Goal: Transaction & Acquisition: Book appointment/travel/reservation

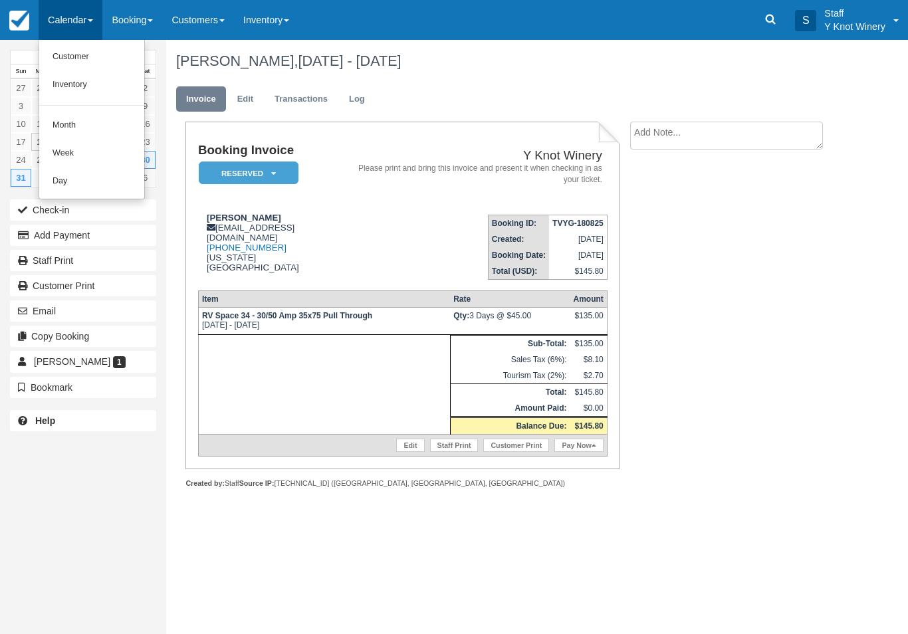
click at [84, 63] on link "Customer" at bounding box center [91, 57] width 105 height 28
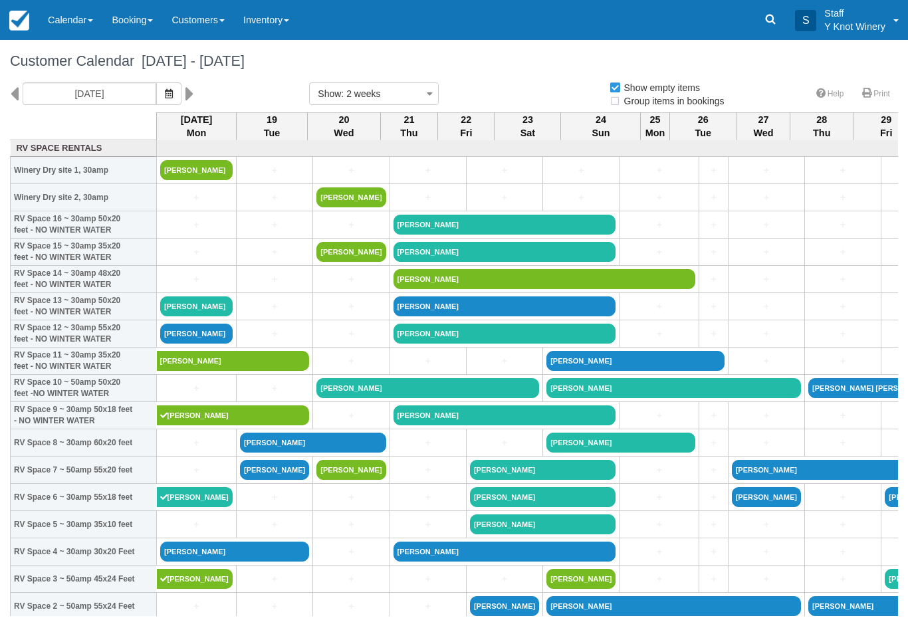
select select
click at [165, 96] on icon "button" at bounding box center [169, 93] width 8 height 9
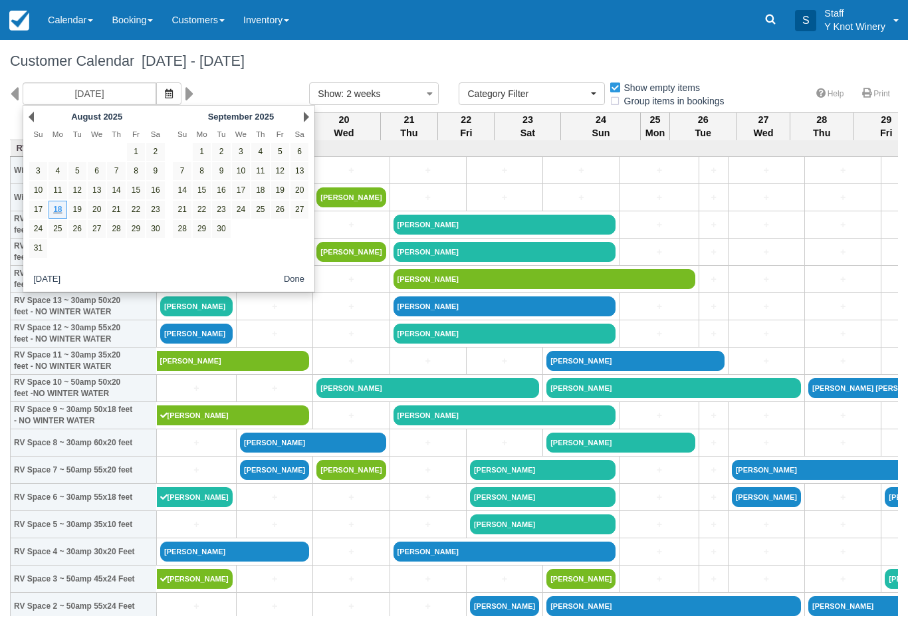
click at [205, 154] on link "1" at bounding box center [202, 152] width 18 height 18
type input "09/01/25"
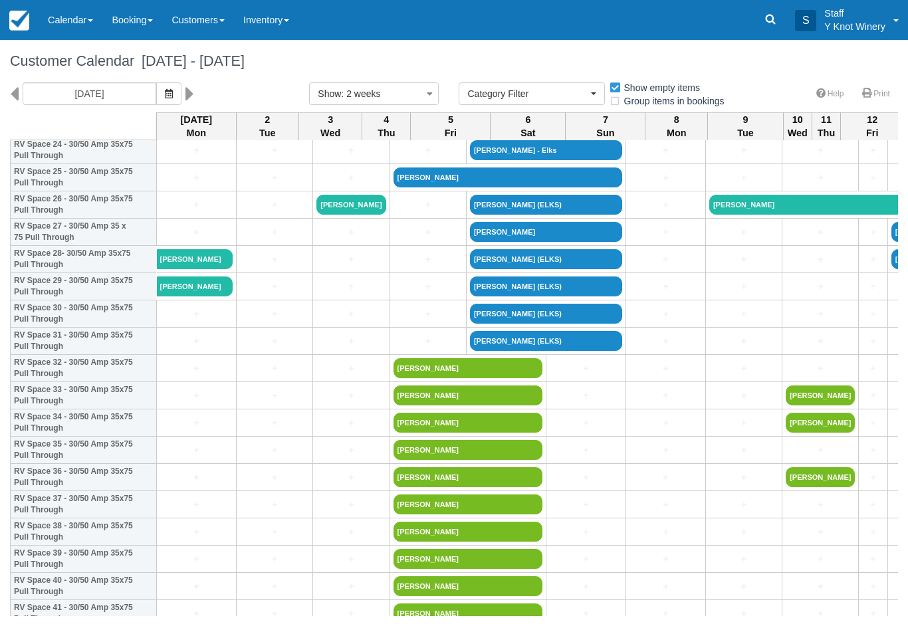
scroll to position [702, 0]
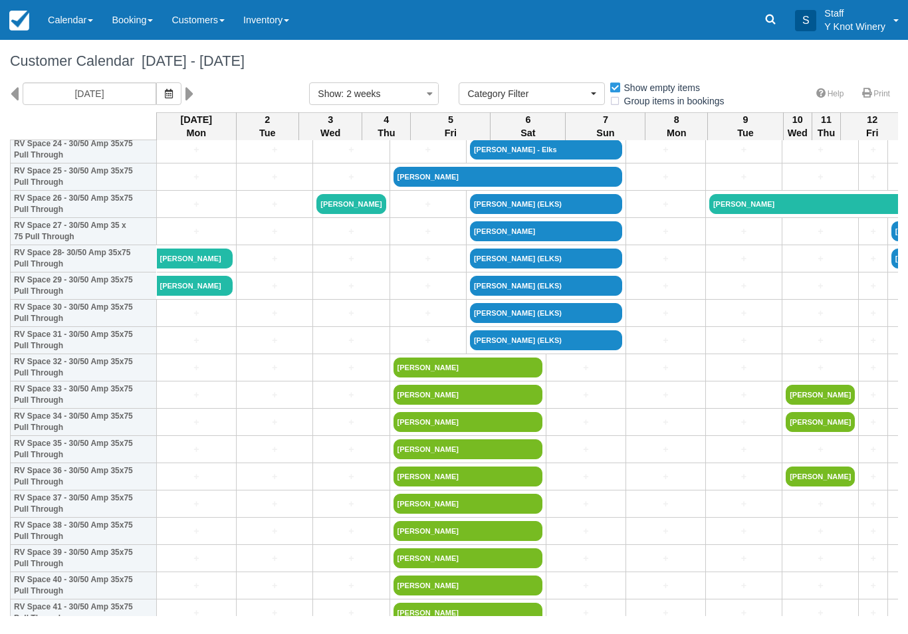
click at [179, 348] on link "+" at bounding box center [196, 341] width 72 height 14
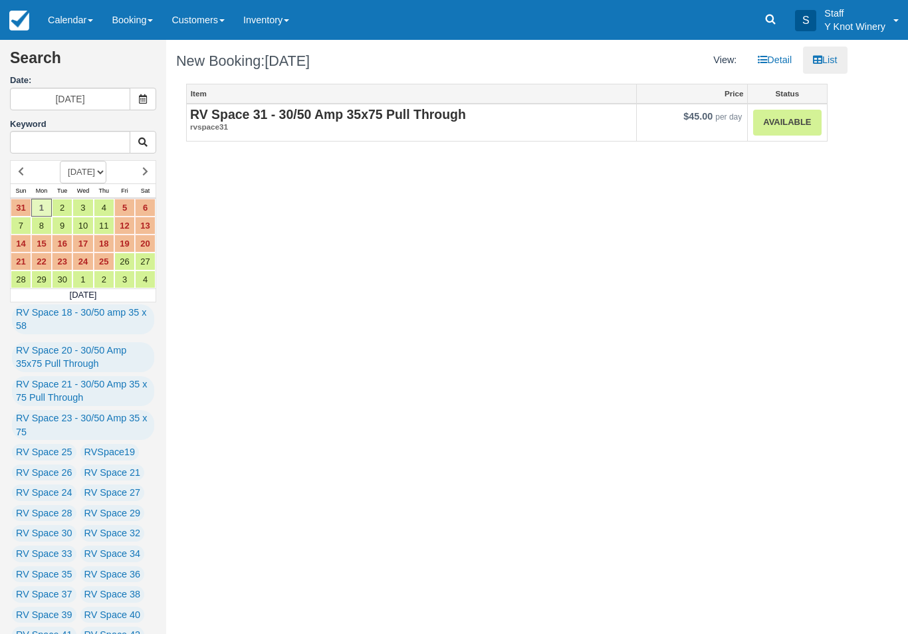
click at [785, 119] on link "Available" at bounding box center [787, 123] width 68 height 26
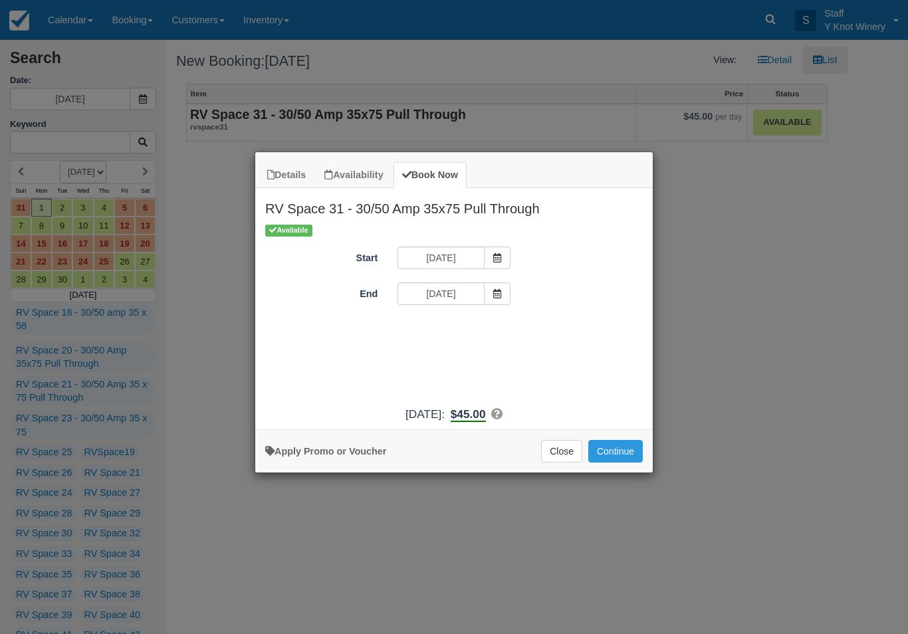
click at [641, 451] on button "Continue" at bounding box center [615, 451] width 55 height 23
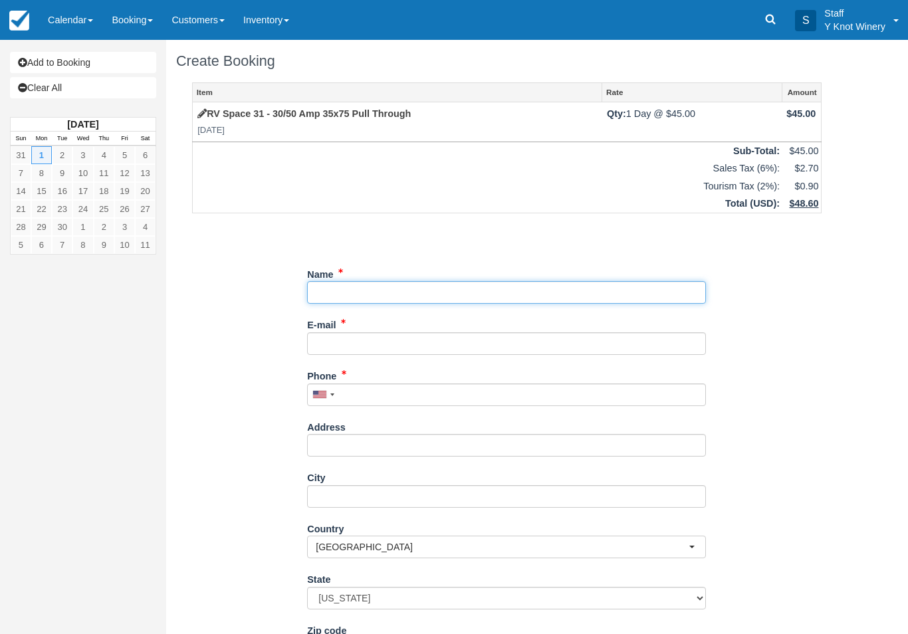
click at [330, 281] on input "Name" at bounding box center [506, 292] width 399 height 23
type input "Raymond Woodhead"
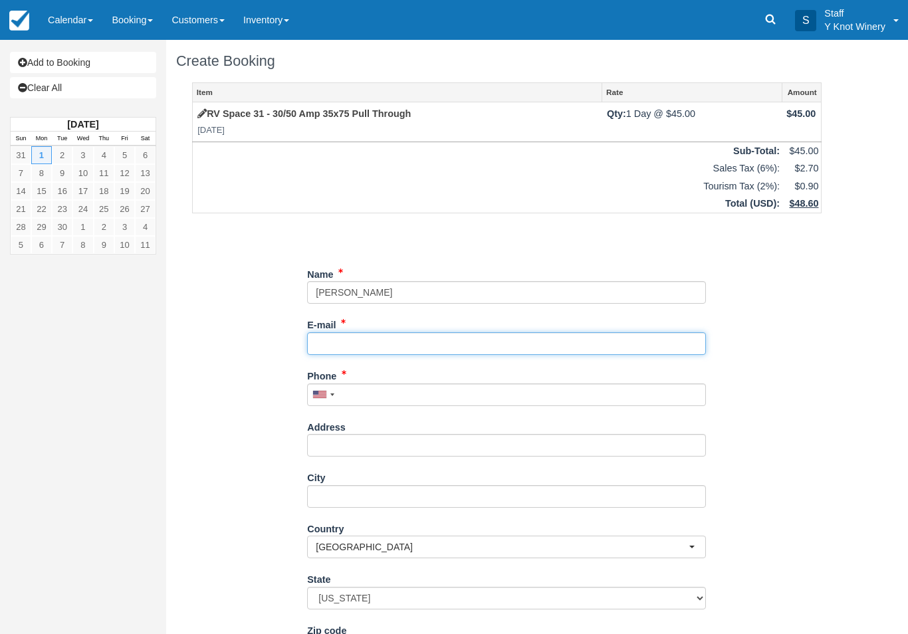
click at [364, 332] on input "E-mail" at bounding box center [506, 343] width 399 height 23
type input "raywoodhead@gmail.com"
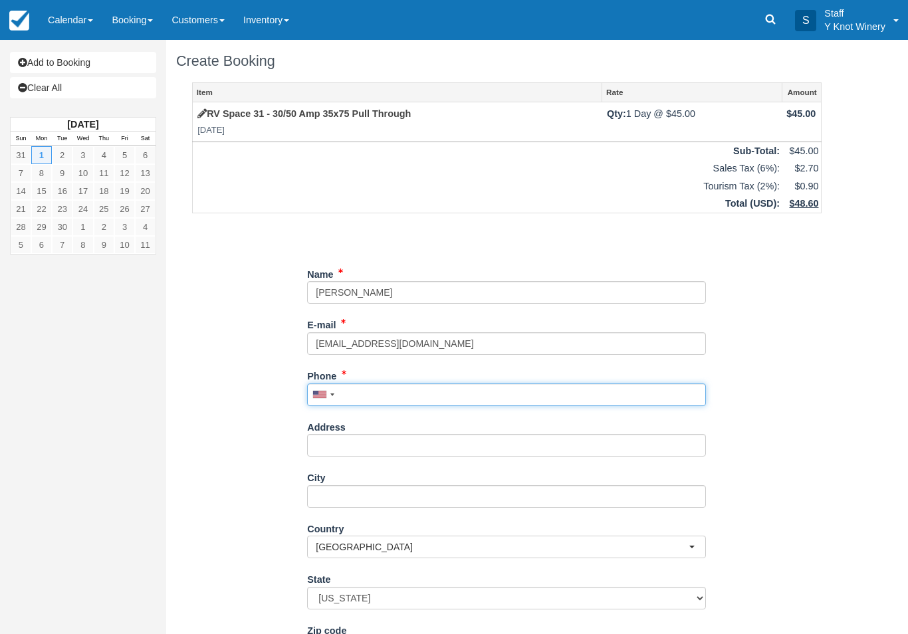
click at [373, 389] on input "Phone" at bounding box center [506, 395] width 399 height 23
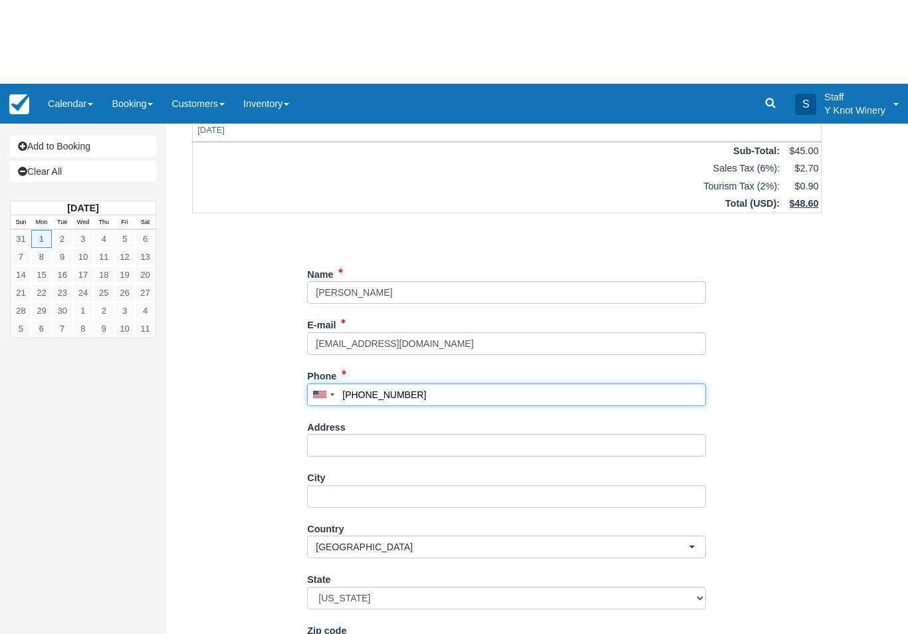
scroll to position [86, 0]
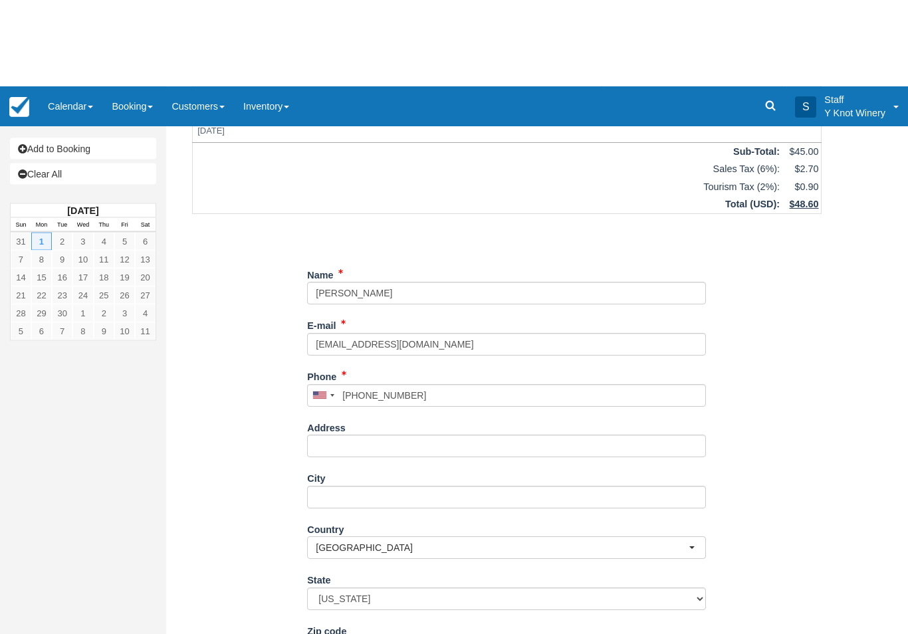
type input "+19732221486"
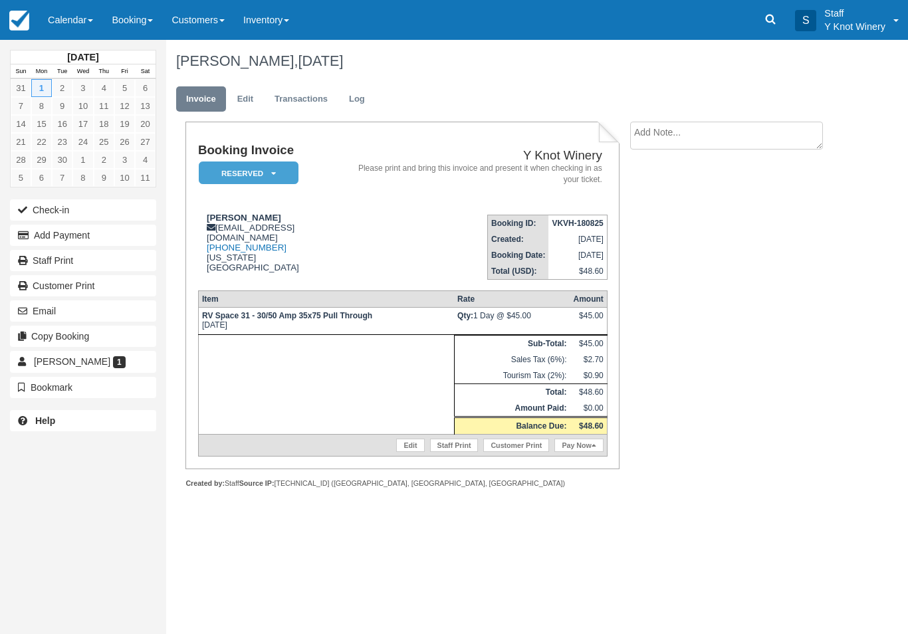
click at [704, 128] on textarea at bounding box center [726, 136] width 193 height 28
type textarea "1629"
click at [700, 212] on input "Show on invoice" at bounding box center [703, 209] width 9 height 9
checkbox input "true"
click at [659, 219] on button "Create" at bounding box center [660, 211] width 60 height 23
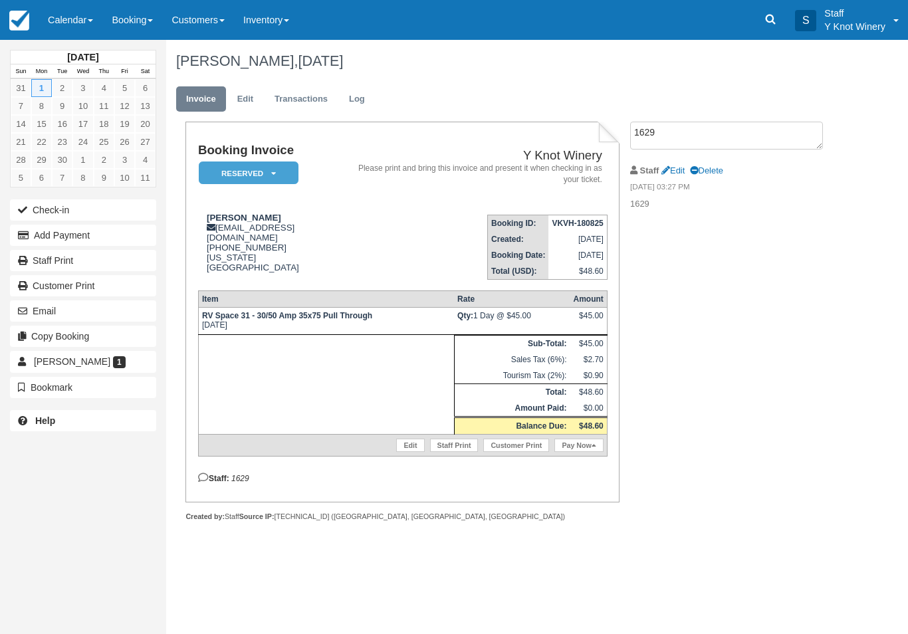
click at [651, 206] on p "1629" at bounding box center [733, 204] width 207 height 13
